Goal: Task Accomplishment & Management: Use online tool/utility

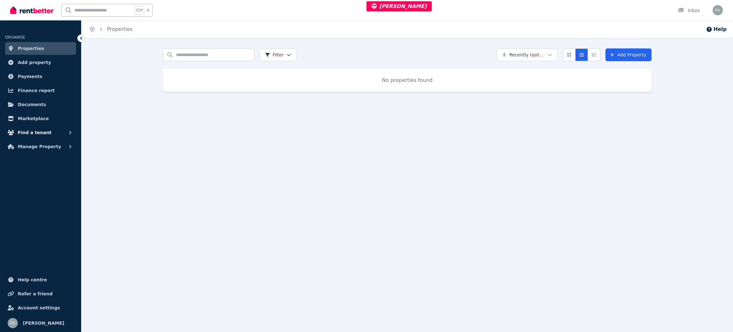
click at [68, 132] on icon "button" at bounding box center [70, 132] width 6 height 6
click at [45, 186] on span "Tenant checks" at bounding box center [49, 185] width 43 height 8
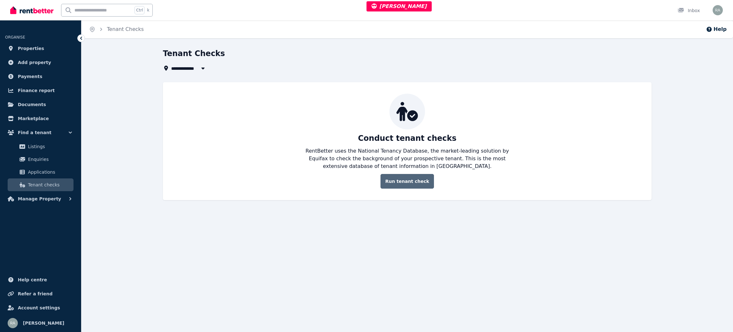
click at [412, 183] on link "Run tenant check" at bounding box center [407, 181] width 53 height 15
